Goal: Task Accomplishment & Management: Manage account settings

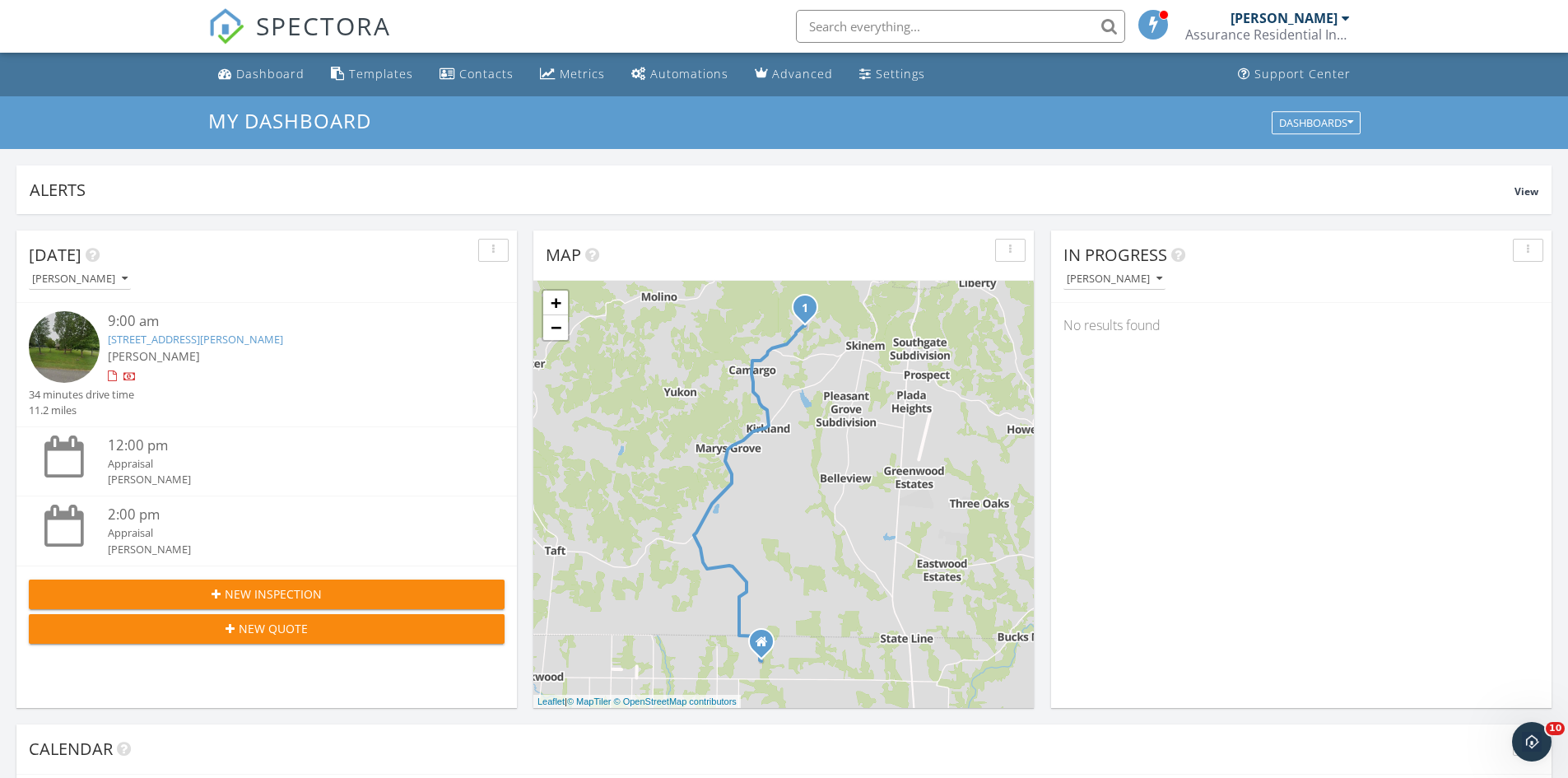
click at [152, 340] on link "160 Old Camargo Rd, Fayetteville, TN 37334" at bounding box center [196, 339] width 176 height 15
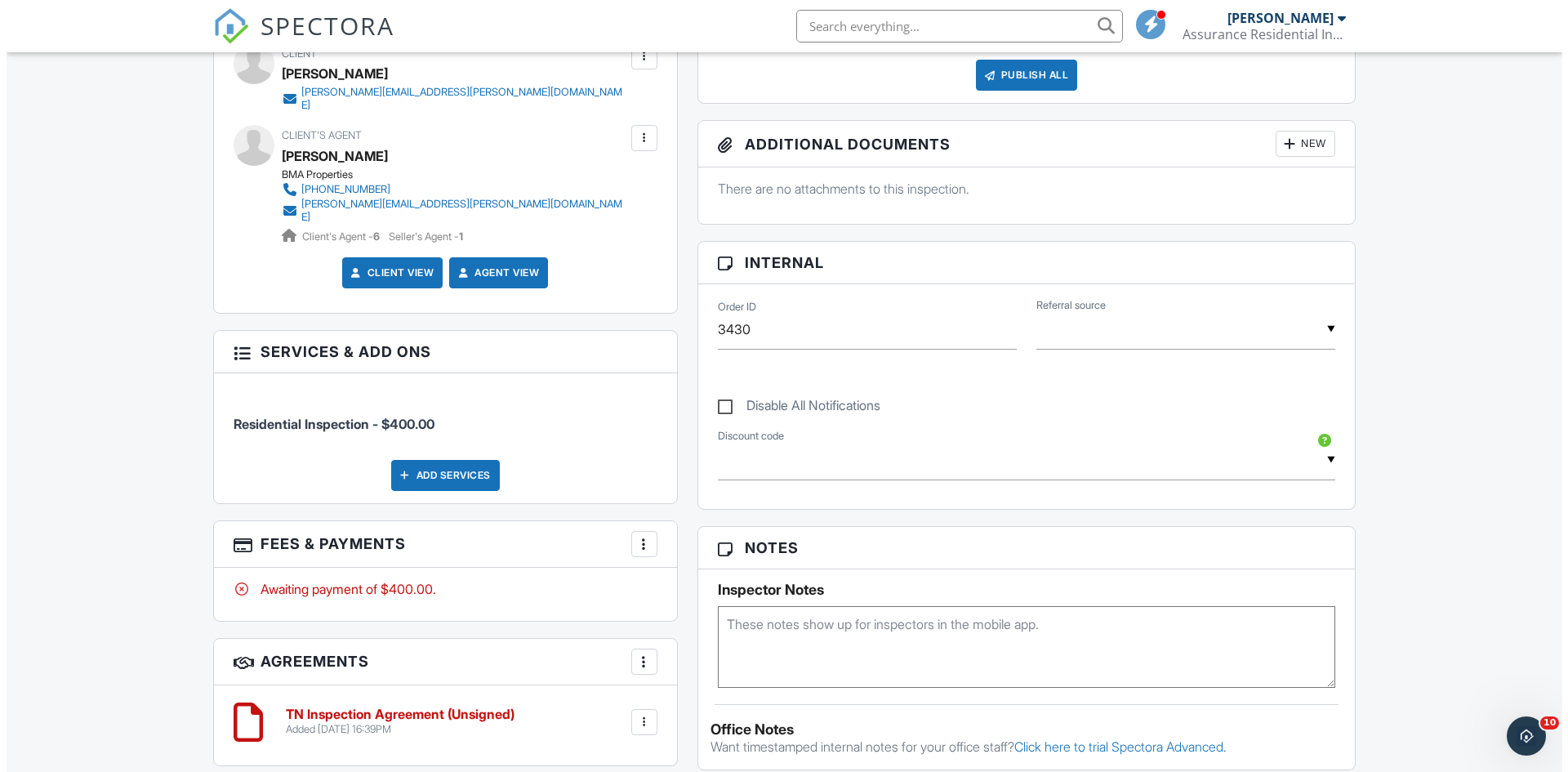
scroll to position [465, 0]
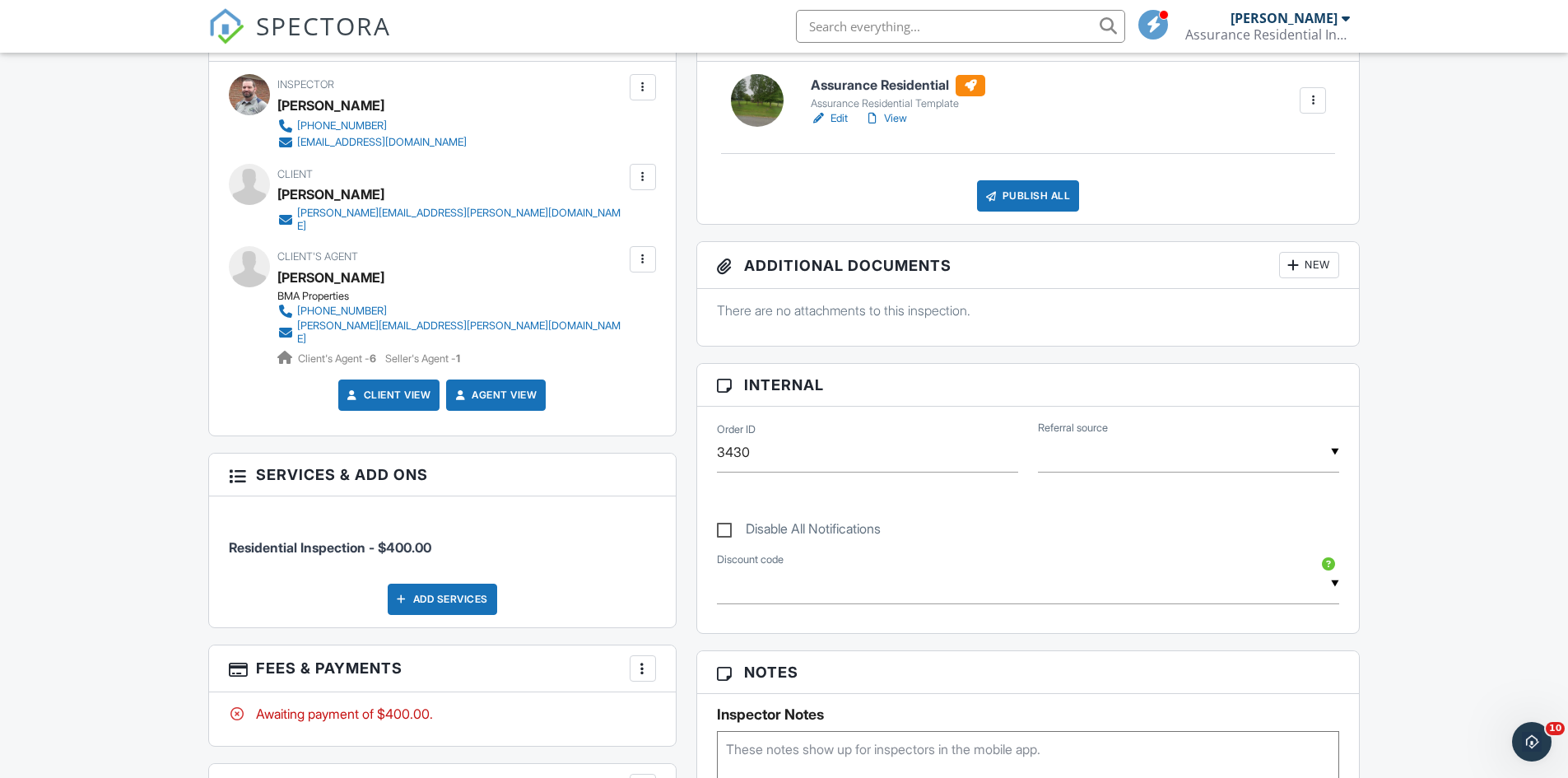
click at [646, 180] on div at bounding box center [642, 177] width 17 height 17
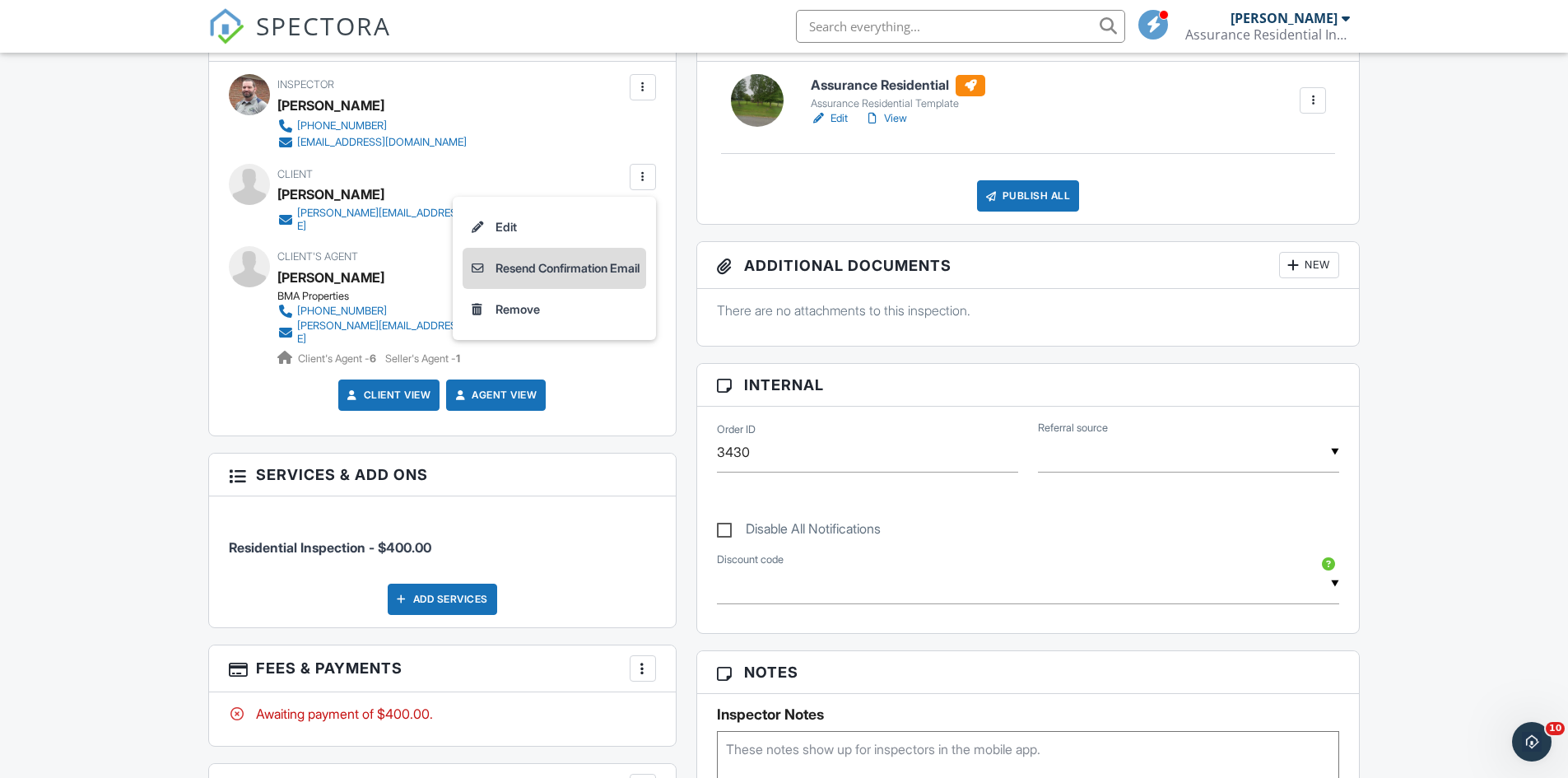
click at [574, 265] on li "Resend Confirmation Email" at bounding box center [554, 268] width 184 height 41
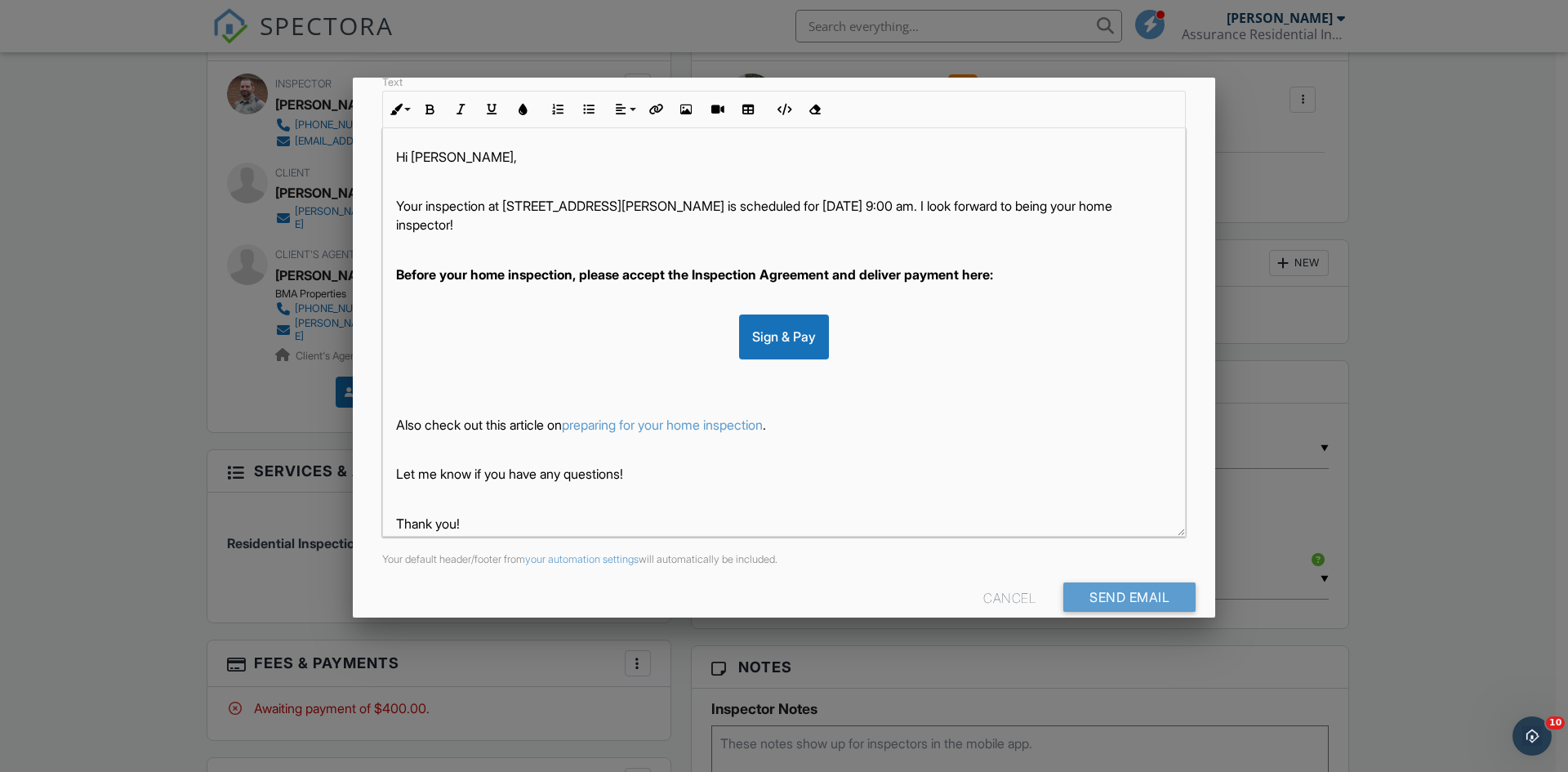
scroll to position [263, 0]
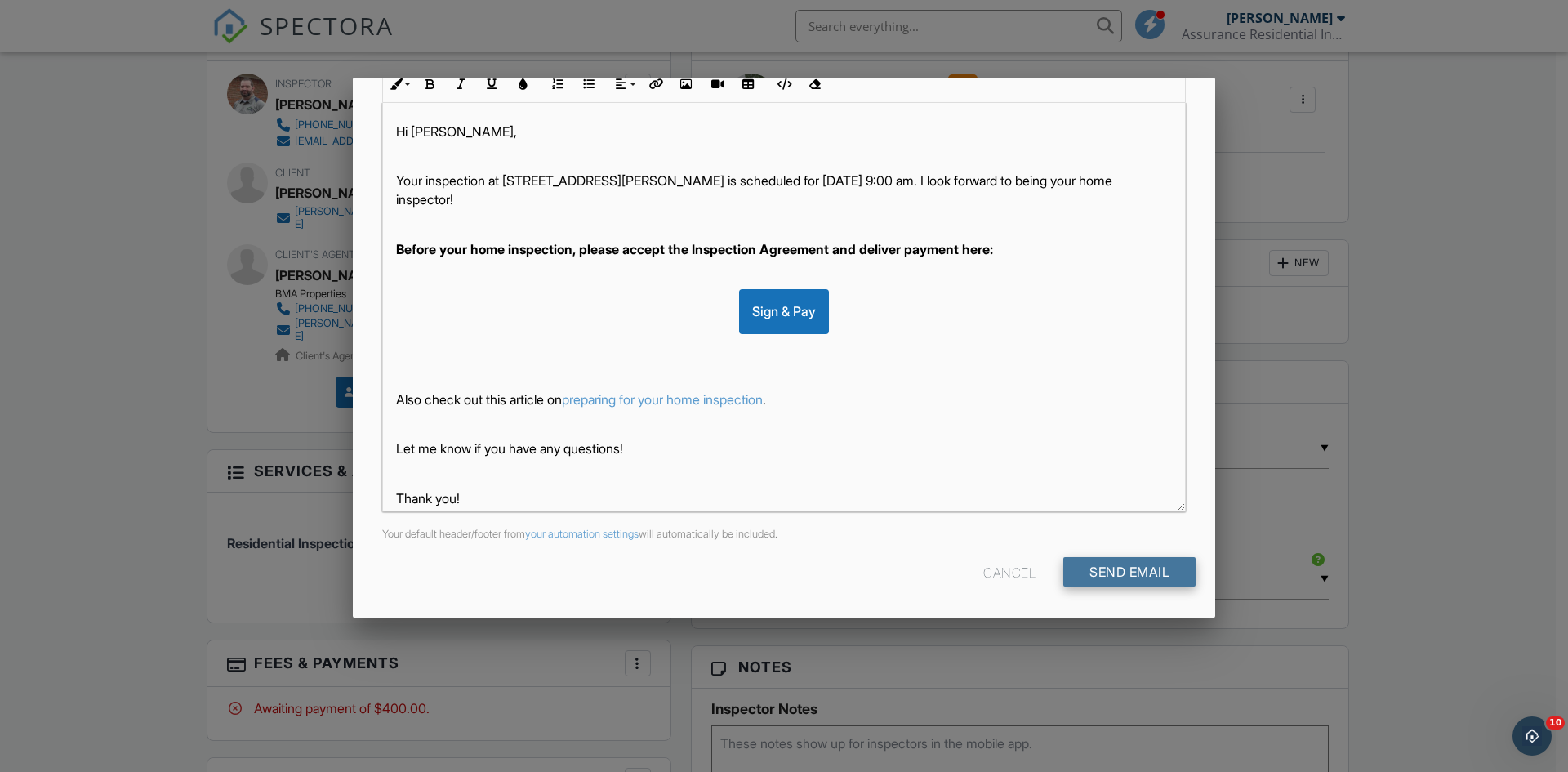
click at [1136, 566] on input "Send Email" at bounding box center [1129, 572] width 132 height 29
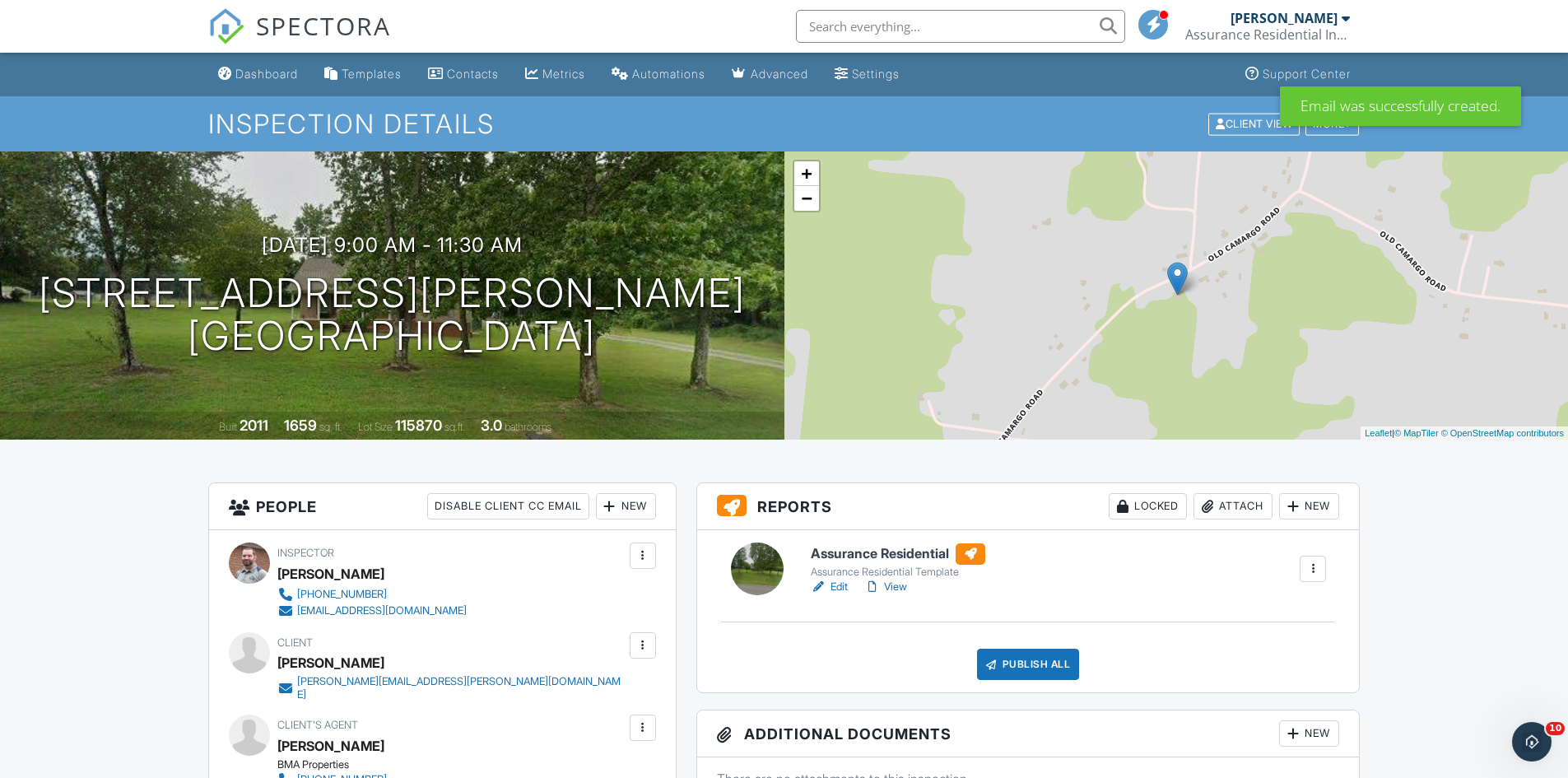
click at [316, 23] on span "SPECTORA" at bounding box center [323, 25] width 135 height 35
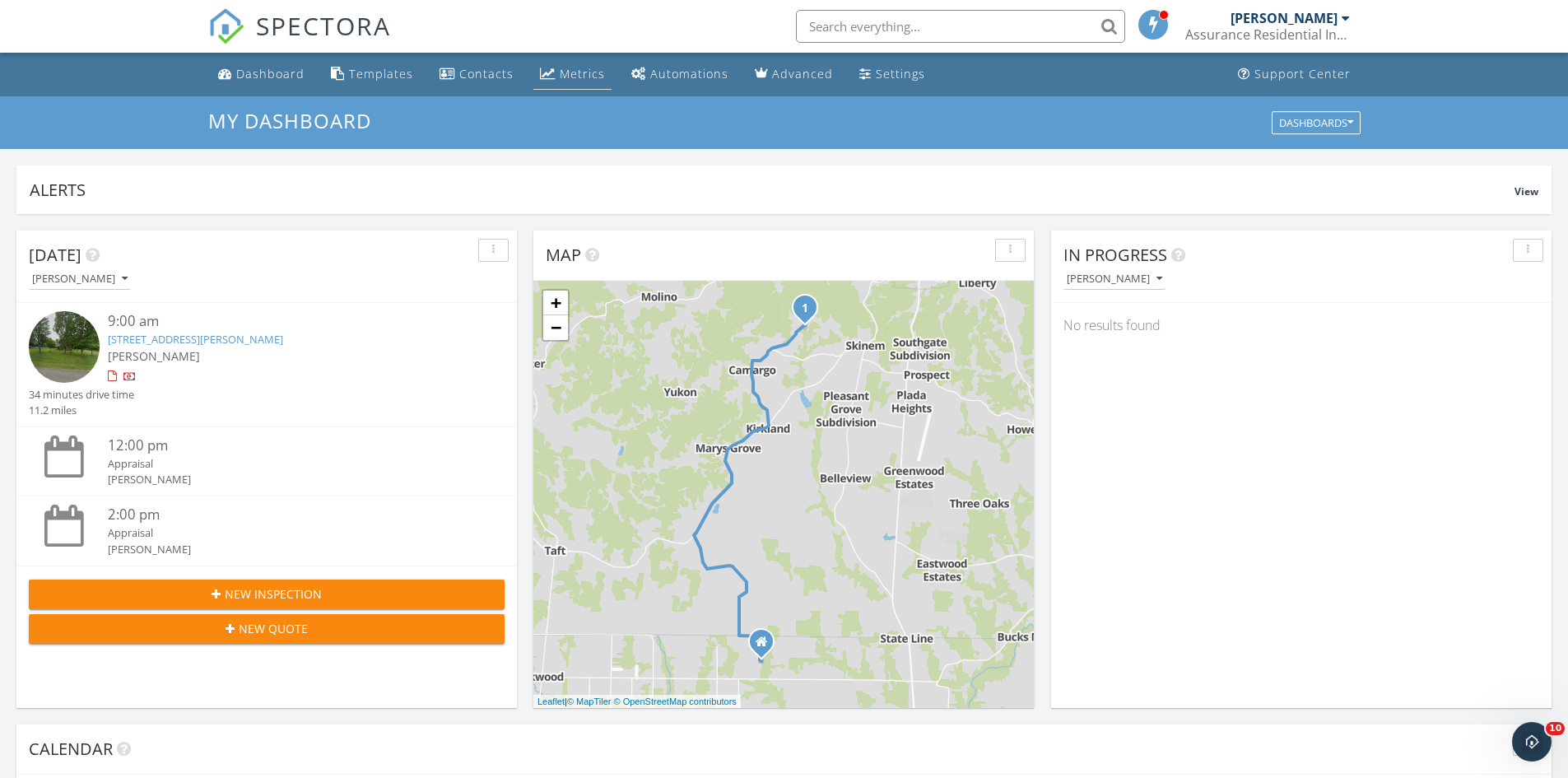
click at [572, 69] on div "Metrics" at bounding box center [582, 74] width 45 height 16
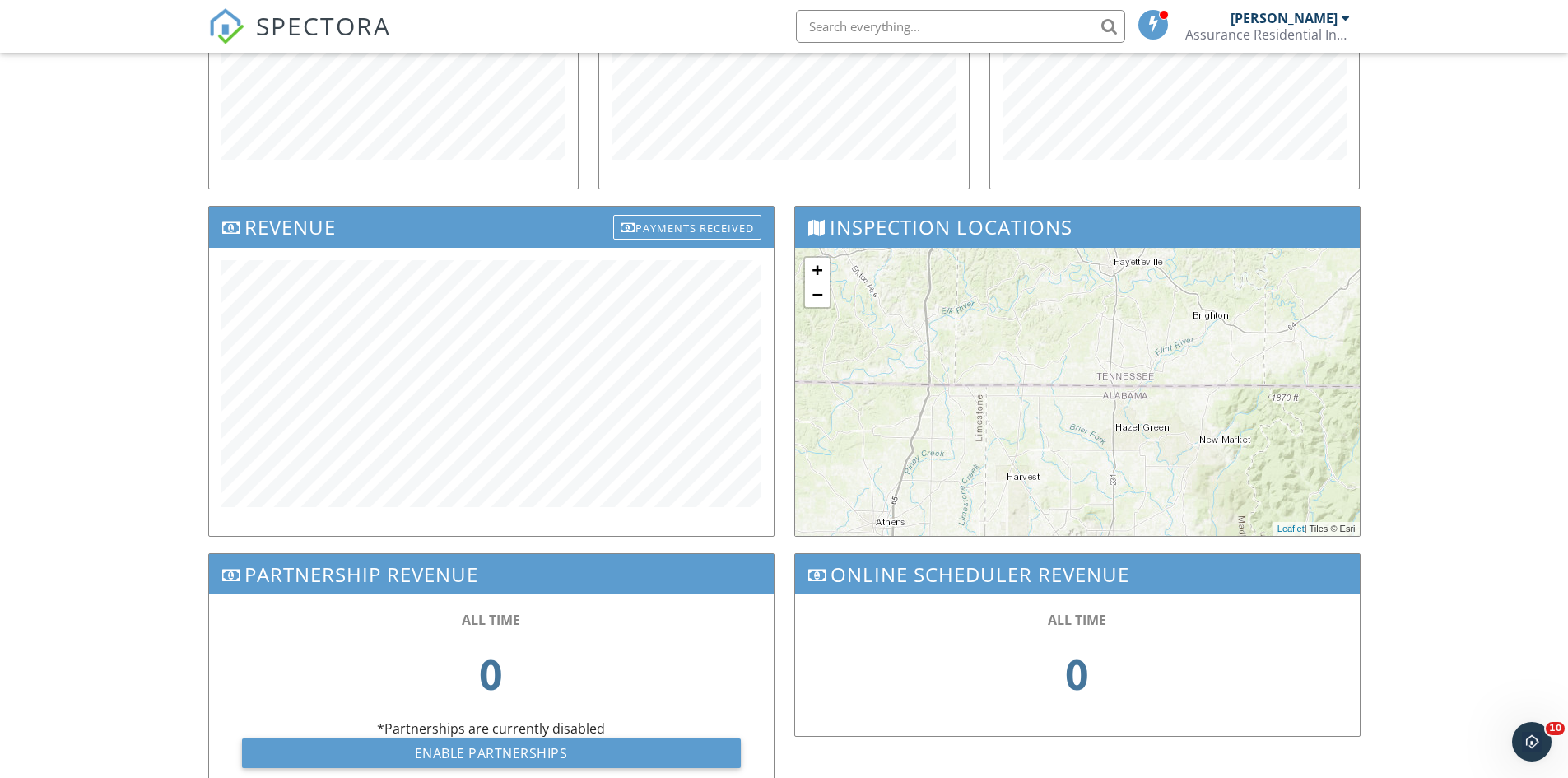
scroll to position [412, 0]
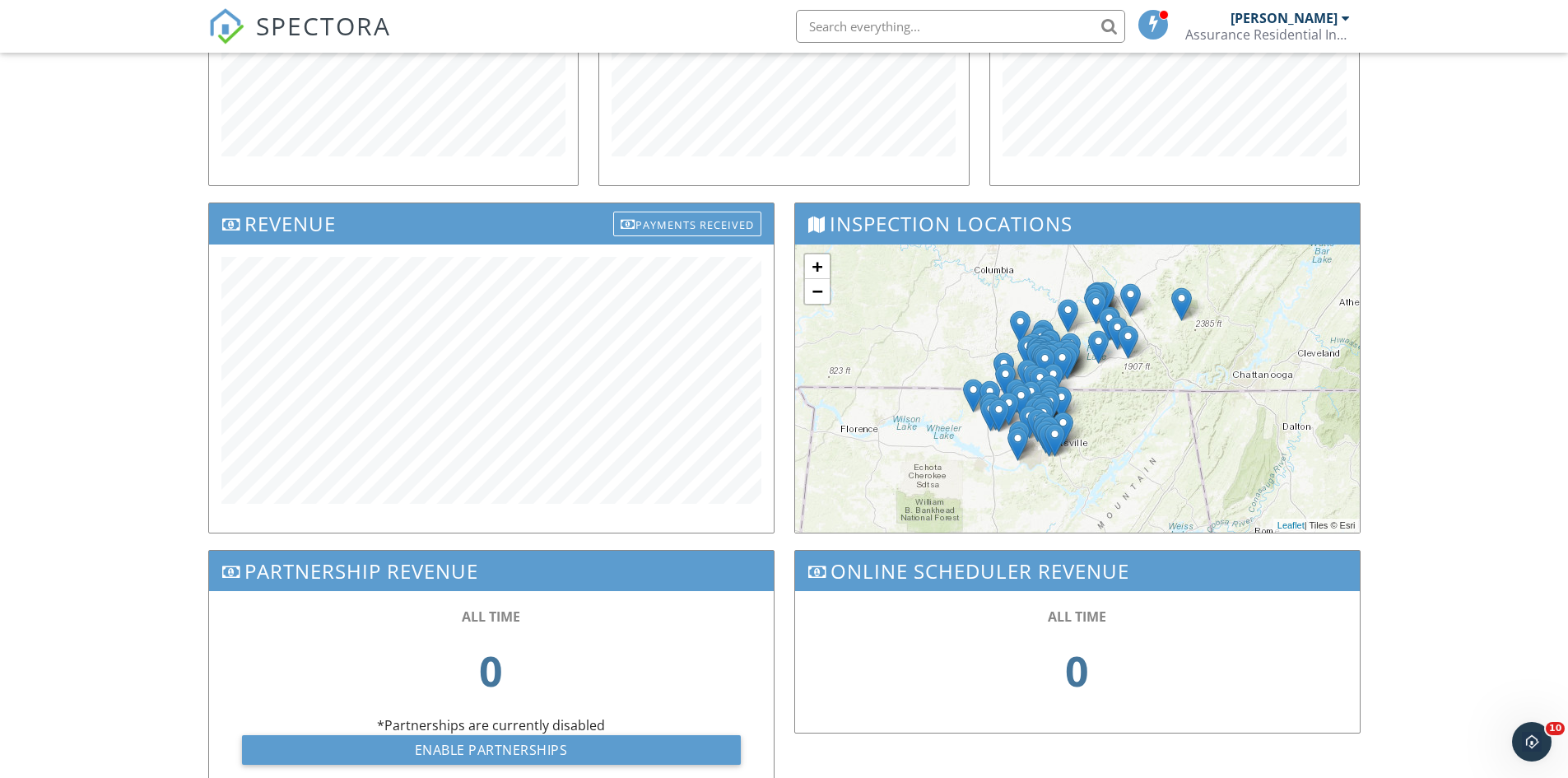
click at [314, 35] on span "SPECTORA" at bounding box center [323, 25] width 135 height 35
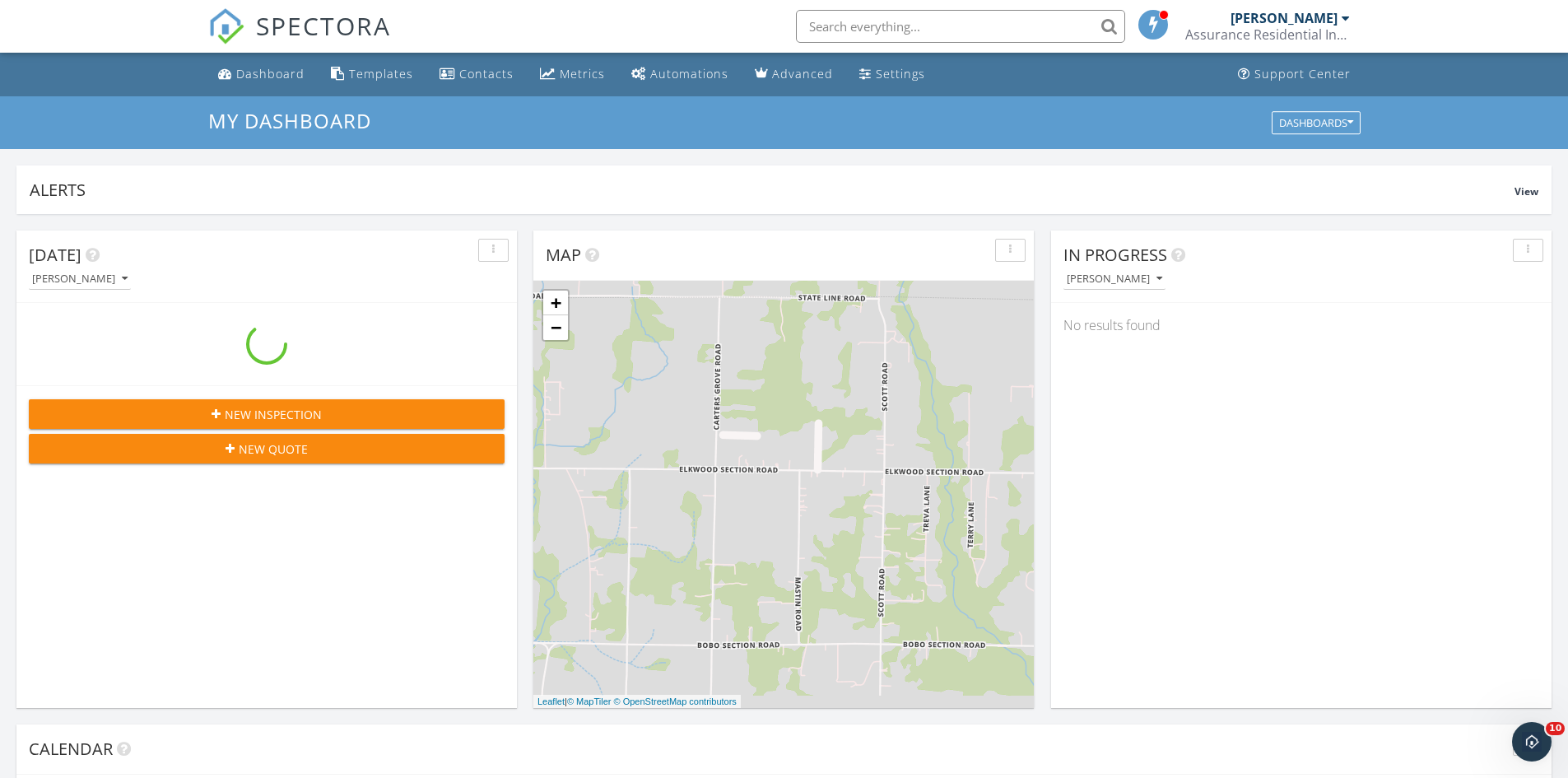
scroll to position [1524, 1594]
